Goal: Information Seeking & Learning: Check status

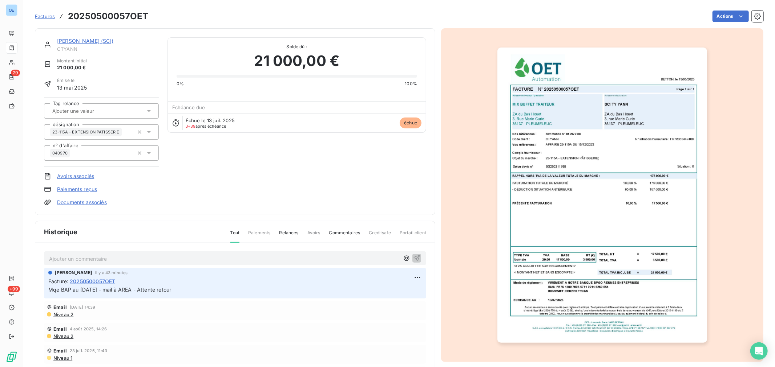
click at [97, 257] on p "Ajouter un commentaire ﻿" at bounding box center [224, 259] width 350 height 9
drag, startPoint x: 308, startPoint y: 261, endPoint x: 82, endPoint y: 258, distance: 225.5
click at [46, 261] on div "BAP N° 8 POUR 12480€ RECU CE JOUR - PAIEMENT A RECEPTION" at bounding box center [235, 258] width 382 height 13
copy span "BAP N° 8 POUR 12480€ RECU CE JOUR - PAIEMENT A RECEPTION"
click at [414, 258] on icon "button" at bounding box center [417, 258] width 6 height 6
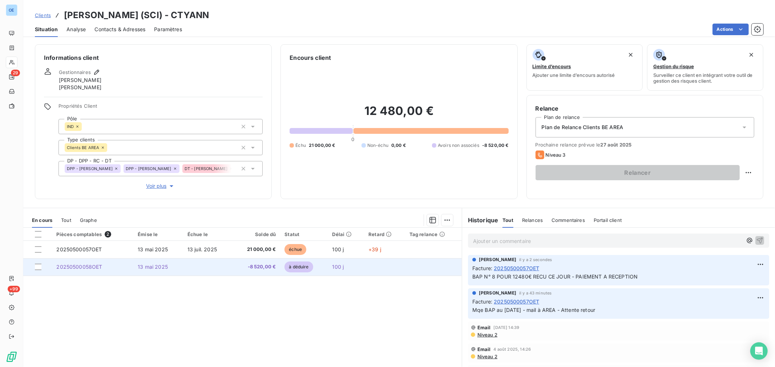
click at [269, 269] on span "-8 520,00 €" at bounding box center [256, 267] width 40 height 7
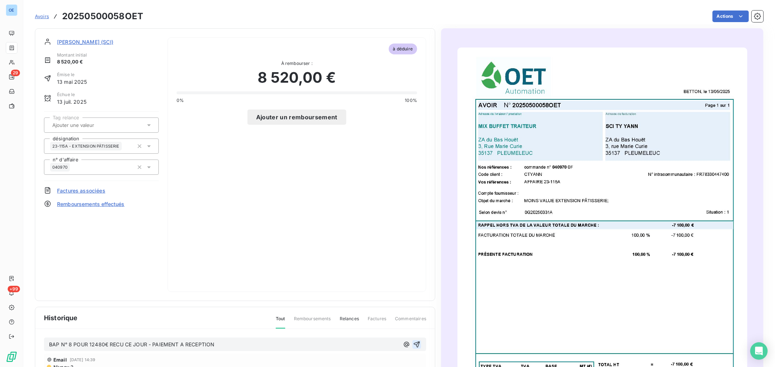
click at [416, 342] on button "button" at bounding box center [416, 345] width 9 height 9
